Goal: Task Accomplishment & Management: Use online tool/utility

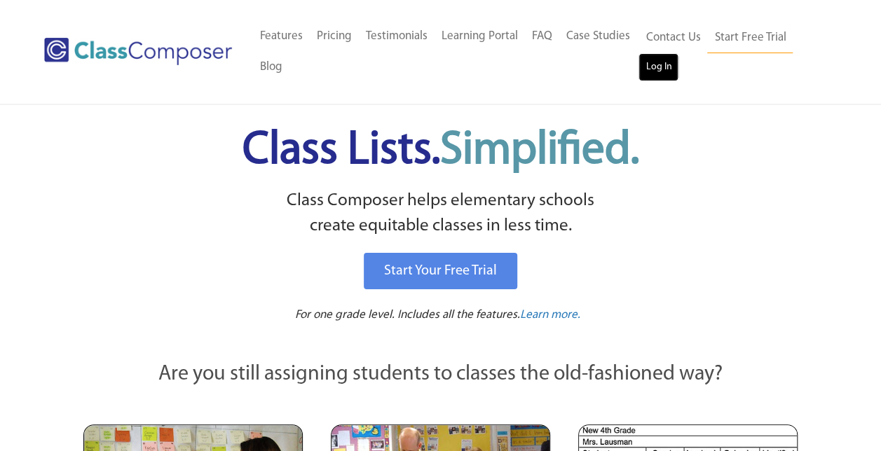
click at [654, 64] on link "Log In" at bounding box center [658, 67] width 40 height 28
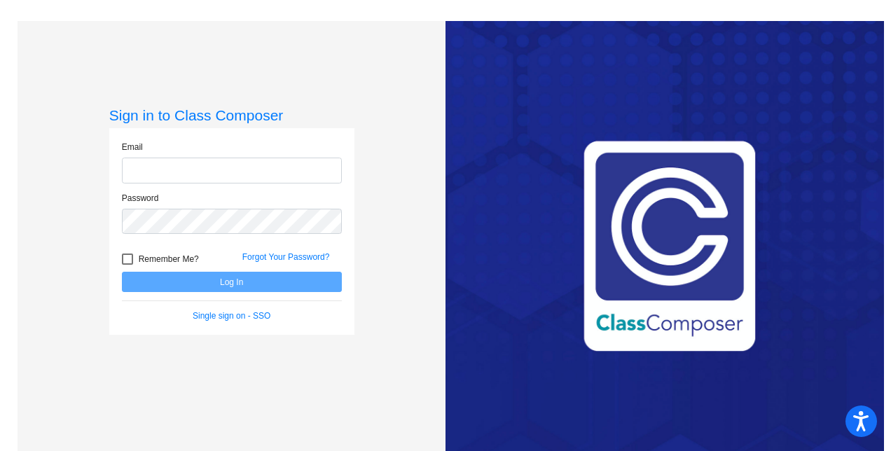
type input "creinhard@hhsd.org"
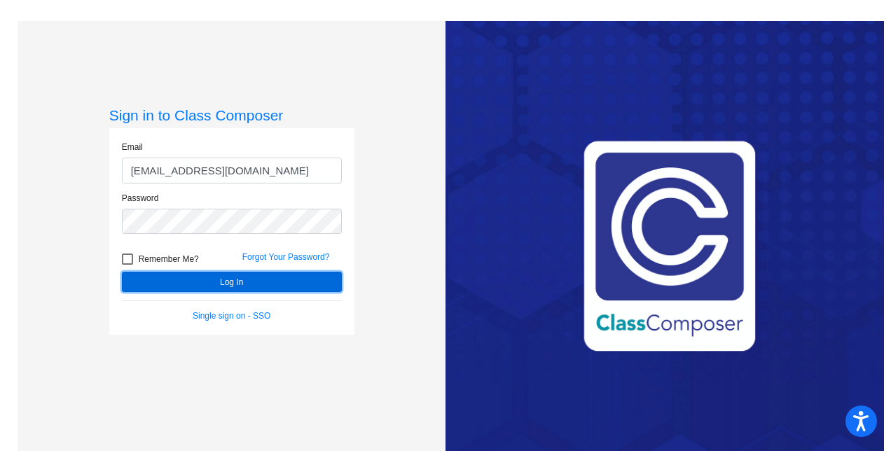
click at [226, 279] on button "Log In" at bounding box center [232, 282] width 220 height 20
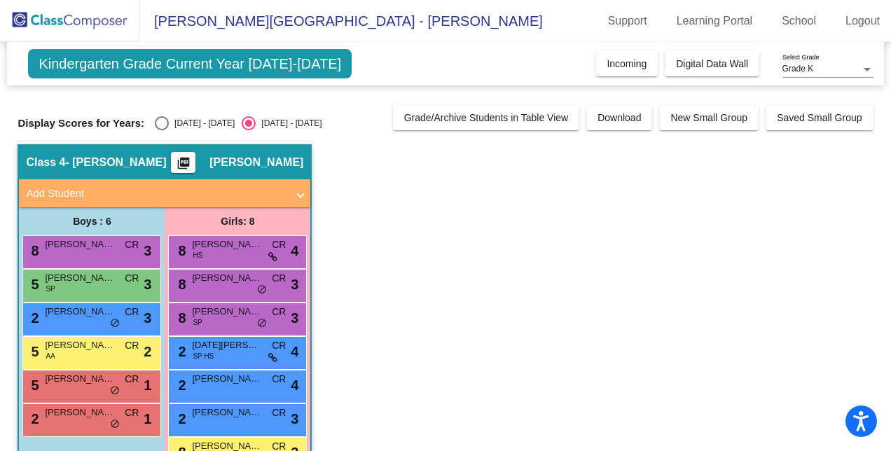
click at [800, 64] on div "Grade K Select Grade" at bounding box center [828, 66] width 91 height 24
click at [800, 95] on span "Grade P" at bounding box center [828, 94] width 91 height 25
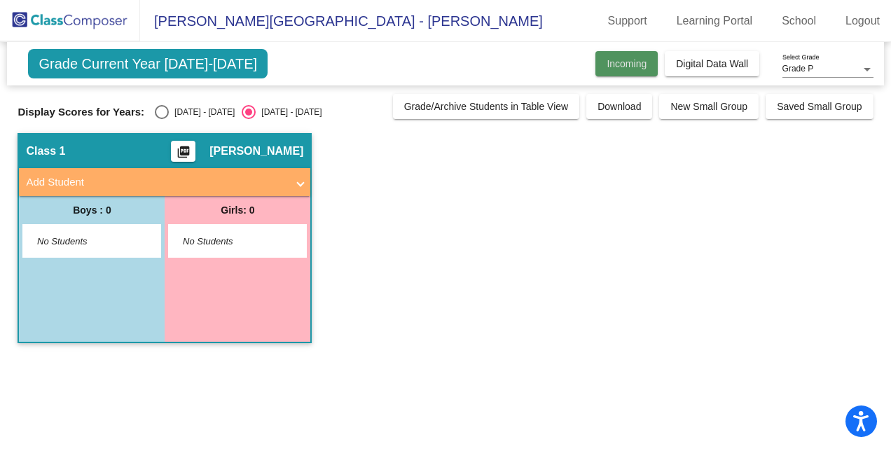
click at [650, 62] on button "Incoming" at bounding box center [627, 63] width 62 height 25
